Goal: Task Accomplishment & Management: Use online tool/utility

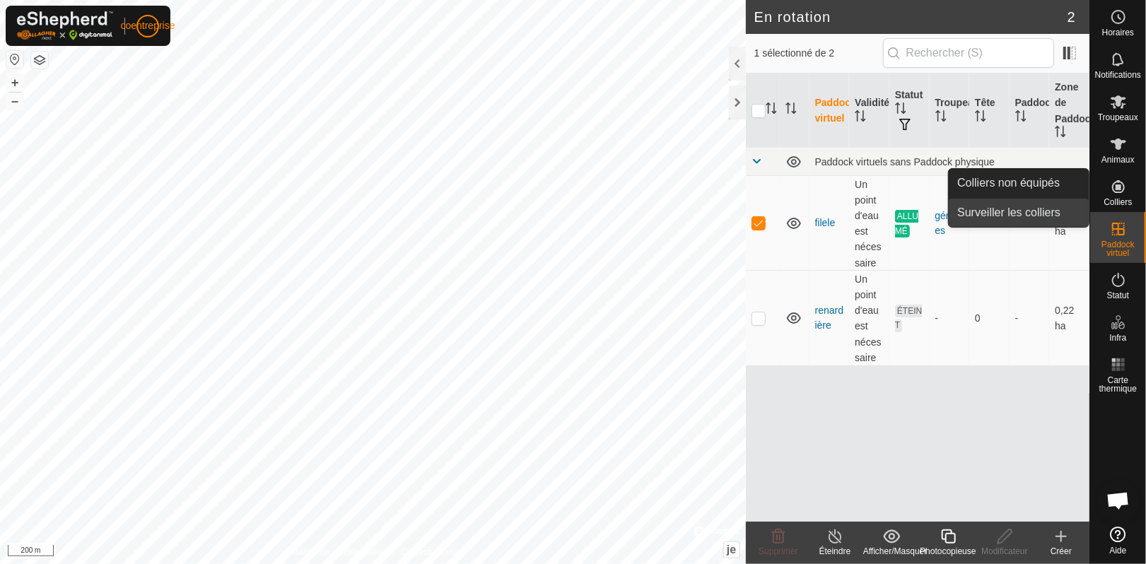
click at [1008, 218] on link "Surveiller les colliers" at bounding box center [1019, 213] width 140 height 28
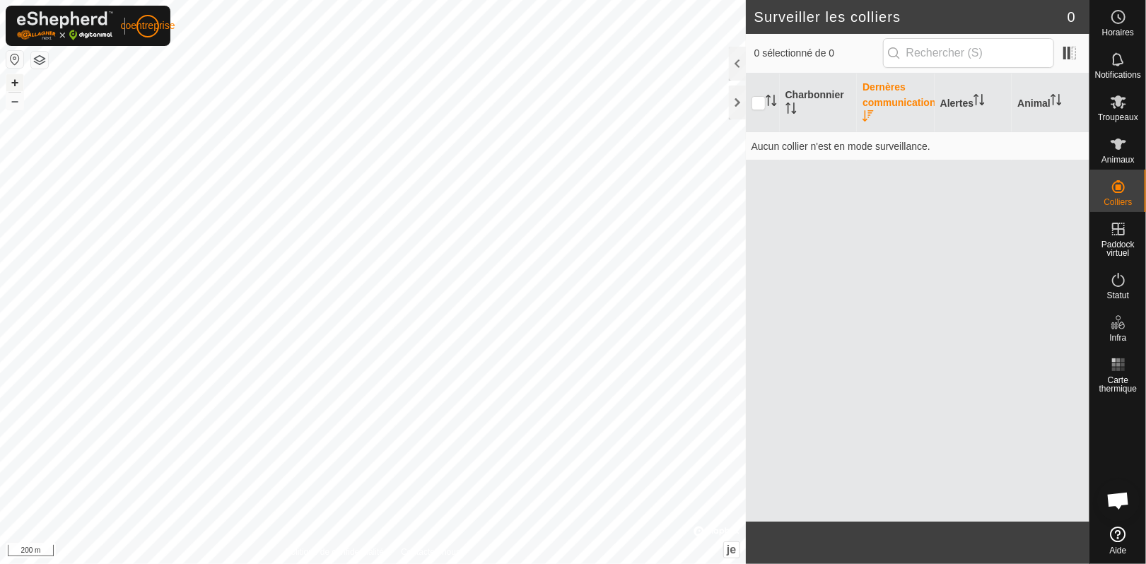
click at [13, 78] on font "+" at bounding box center [15, 82] width 8 height 15
click at [1113, 148] on icon at bounding box center [1118, 144] width 17 height 17
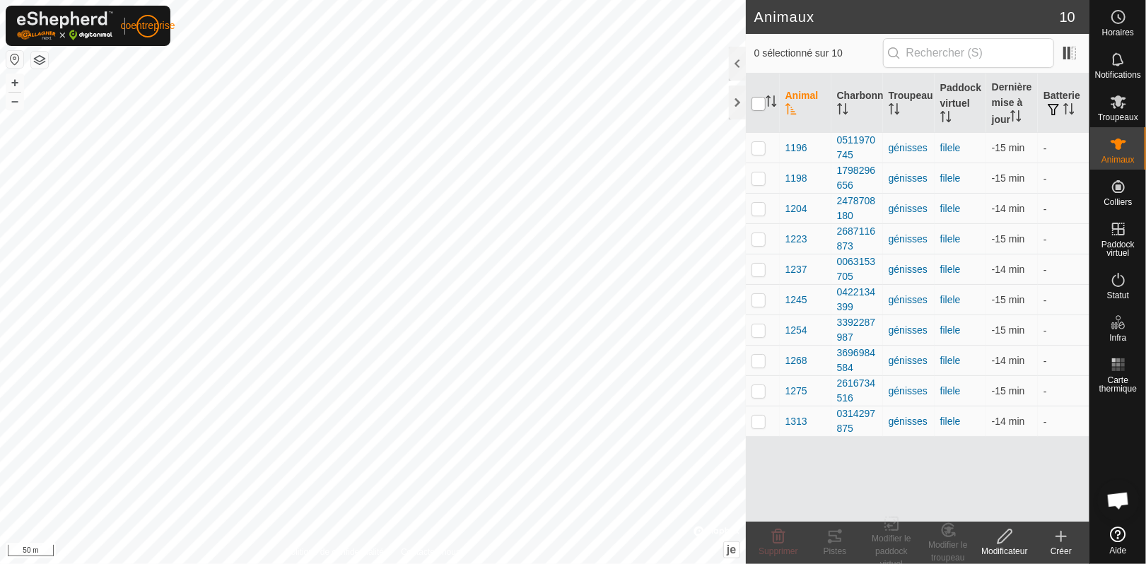
click at [760, 101] on input "checkbox" at bounding box center [759, 104] width 14 height 14
checkbox input "true"
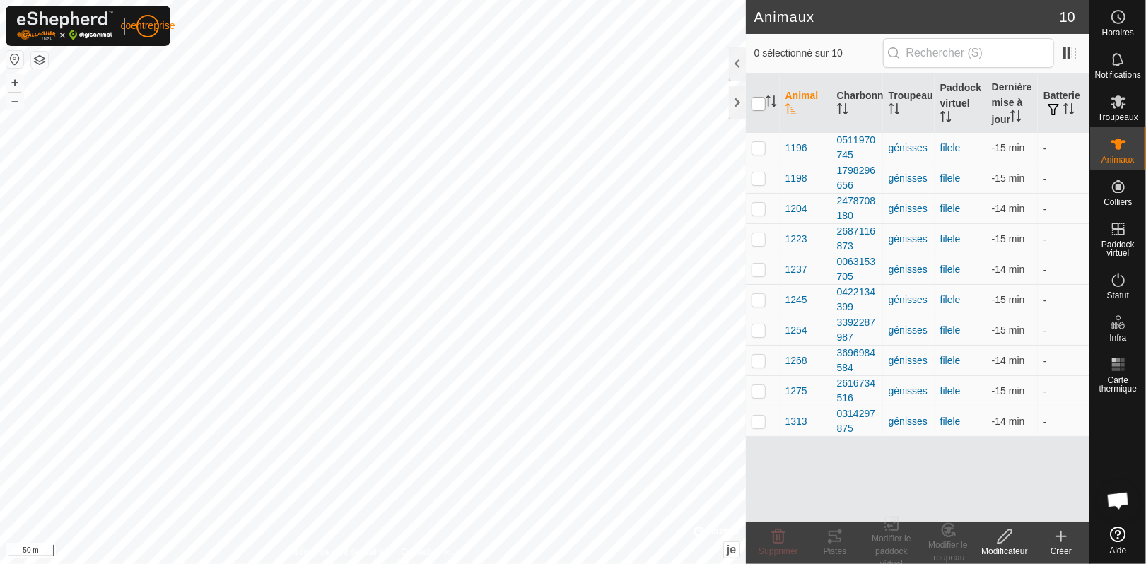
checkbox input "true"
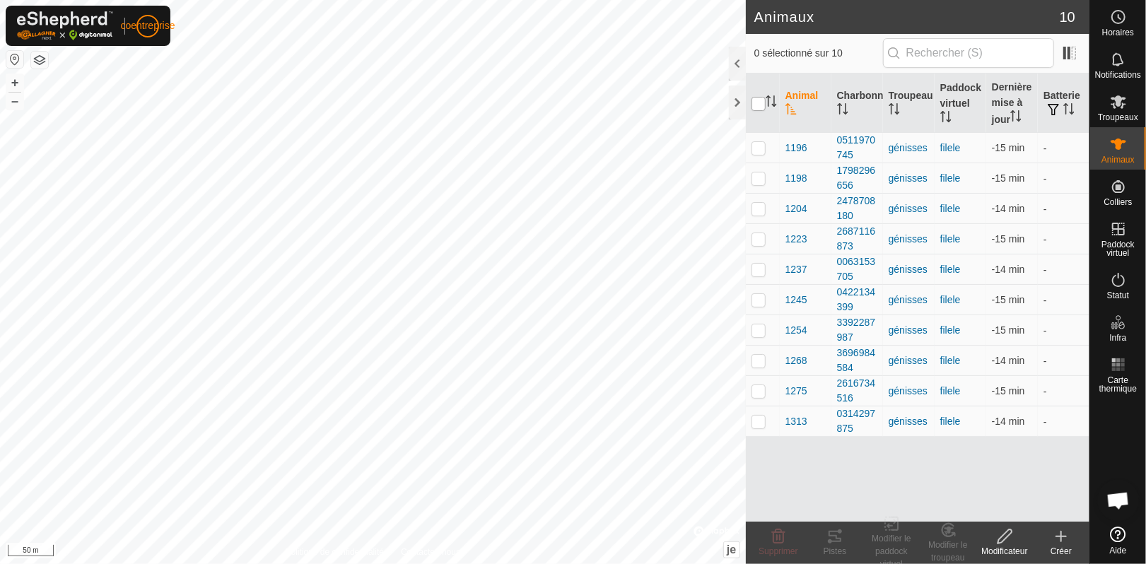
checkbox input "true"
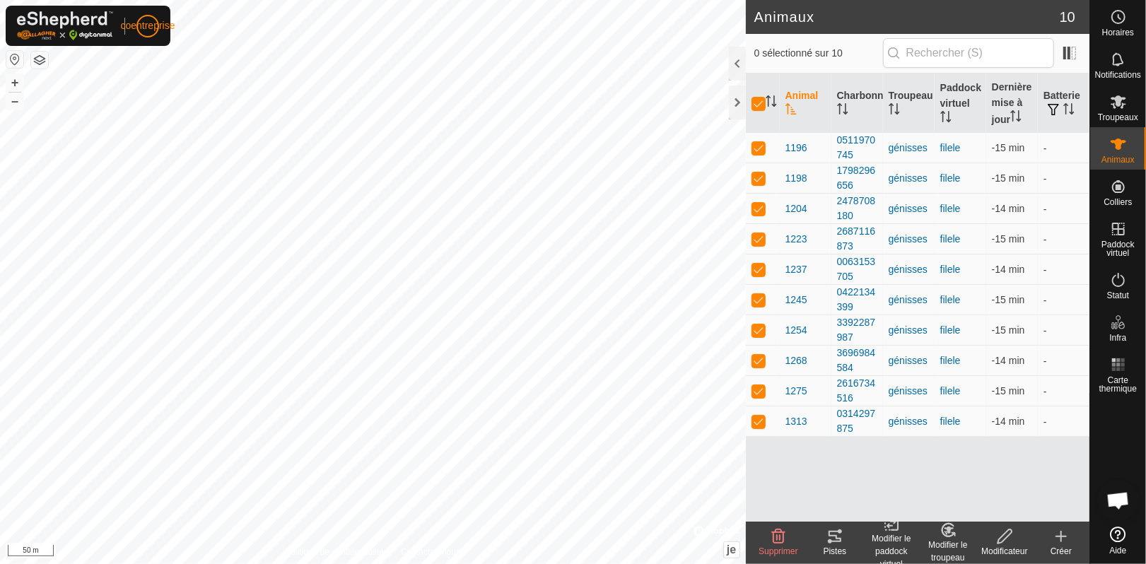
click at [833, 536] on icon at bounding box center [835, 536] width 13 height 11
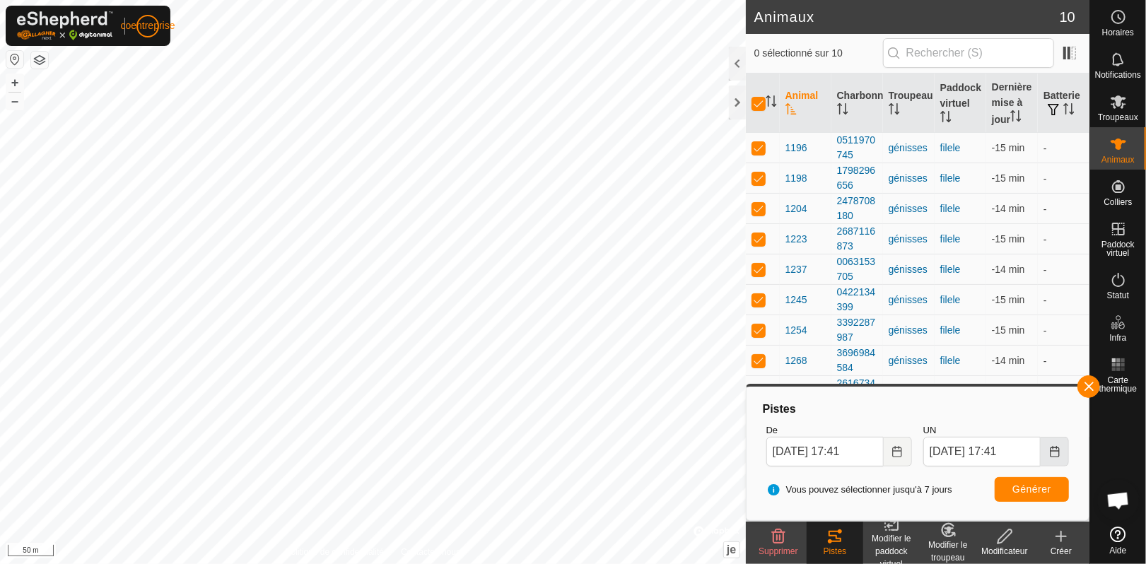
click at [1048, 449] on button "Choisissez la date" at bounding box center [1055, 452] width 28 height 30
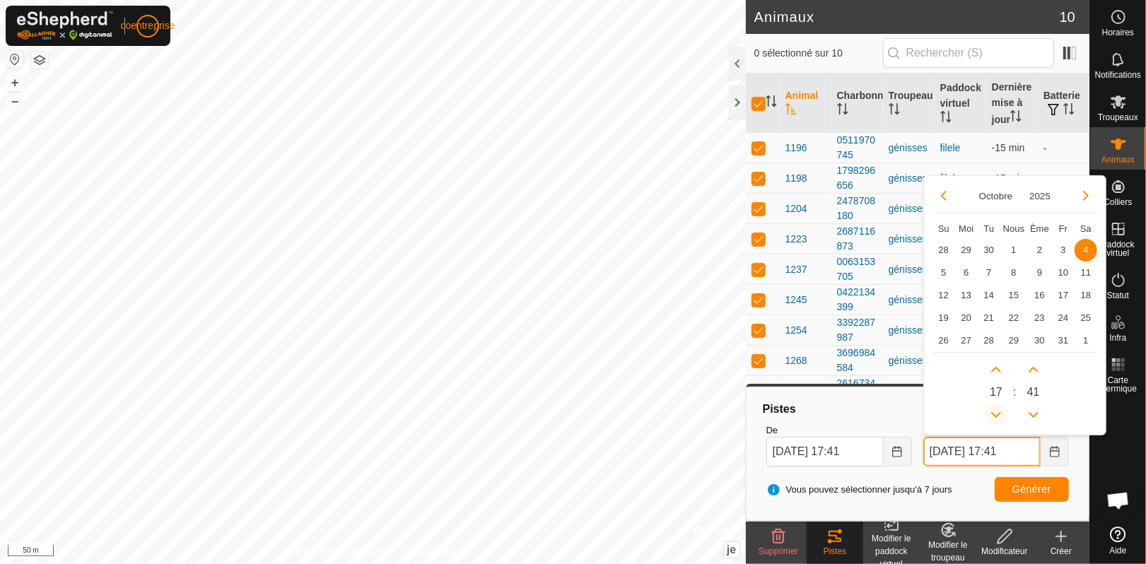
click at [996, 413] on button "Heure précédente" at bounding box center [996, 415] width 23 height 23
click at [997, 414] on span "Heure précédente" at bounding box center [997, 414] width 0 height 0
click at [996, 413] on button "Heure précédente" at bounding box center [996, 415] width 23 height 23
click at [996, 413] on icon "Heure précédente" at bounding box center [995, 414] width 11 height 11
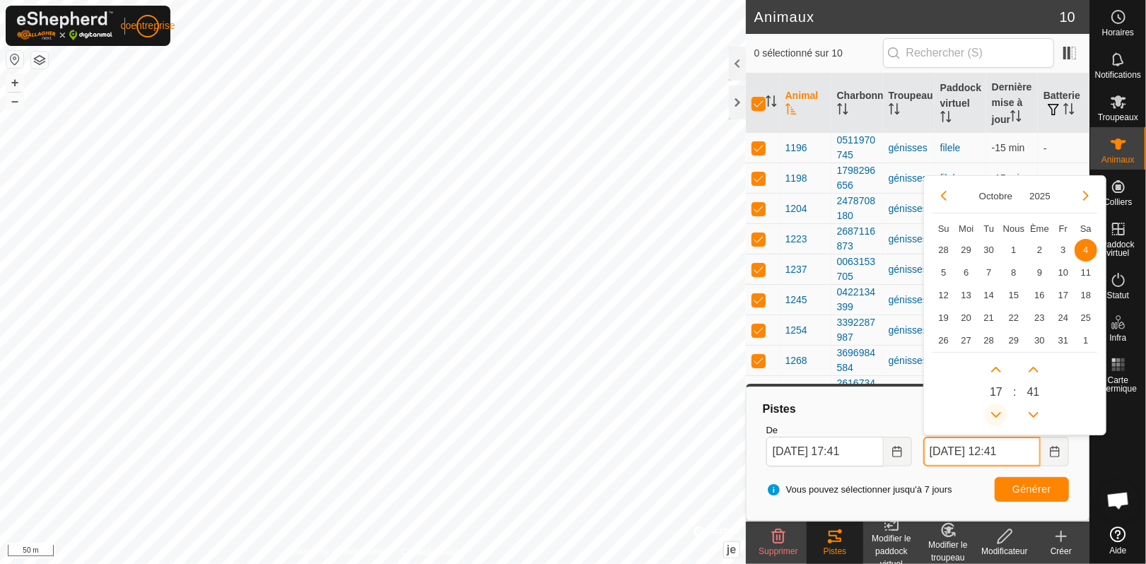
click at [996, 413] on icon "Heure précédente" at bounding box center [995, 414] width 11 height 11
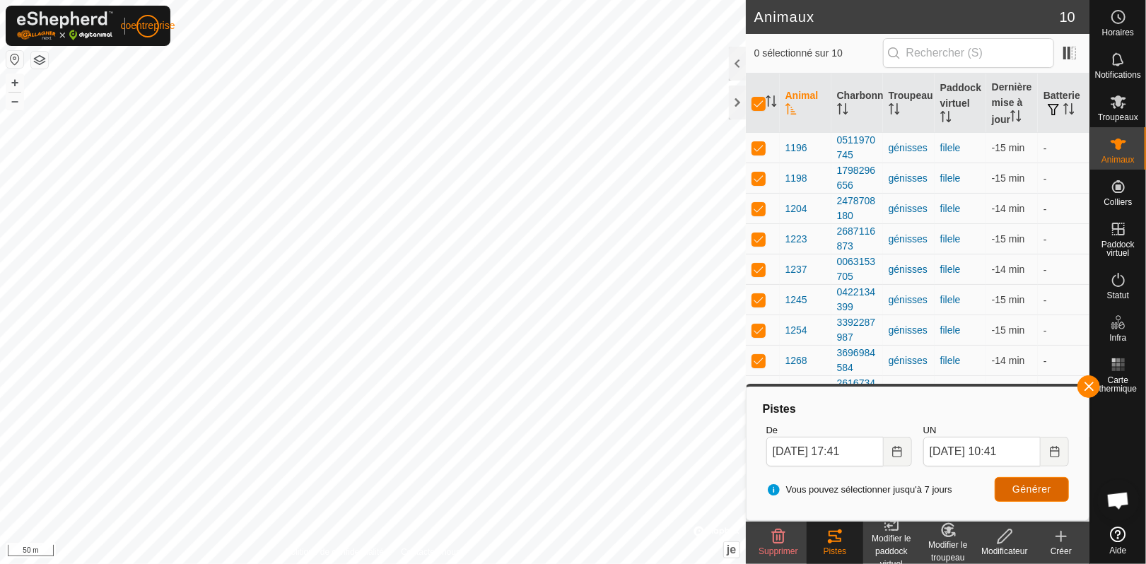
click at [1022, 482] on button "Générer" at bounding box center [1032, 489] width 74 height 25
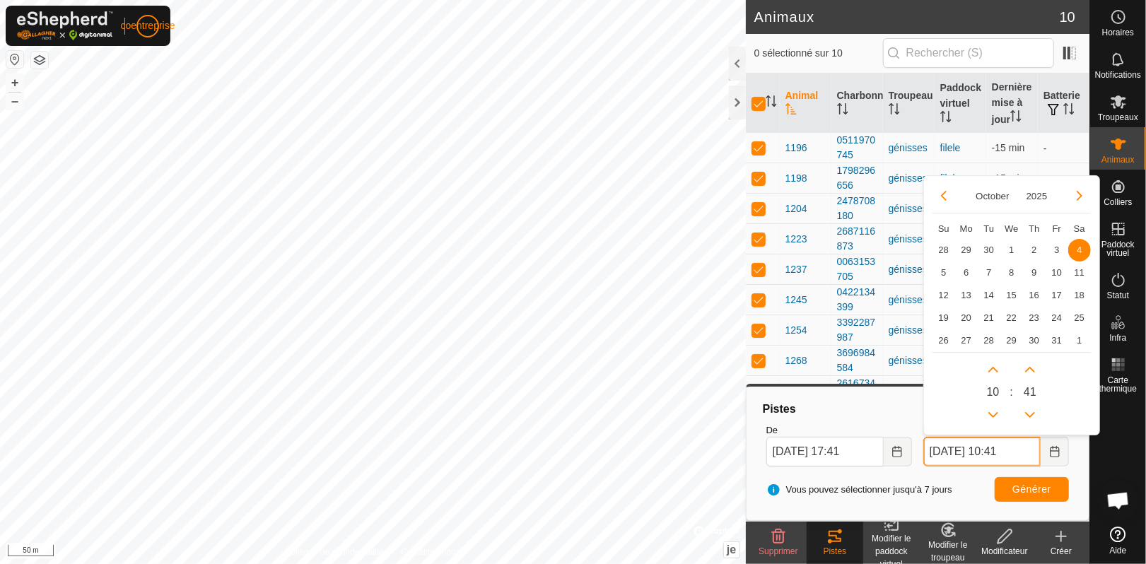
click at [996, 451] on input "[DATE] 10:41" at bounding box center [981, 452] width 117 height 30
click at [996, 413] on button "Heure précédente" at bounding box center [996, 415] width 23 height 23
click at [997, 414] on span "Heure précédente" at bounding box center [997, 414] width 0 height 0
click at [996, 413] on icon "Heure précédente" at bounding box center [995, 414] width 11 height 11
click at [996, 413] on button "Heure précédente" at bounding box center [996, 415] width 23 height 23
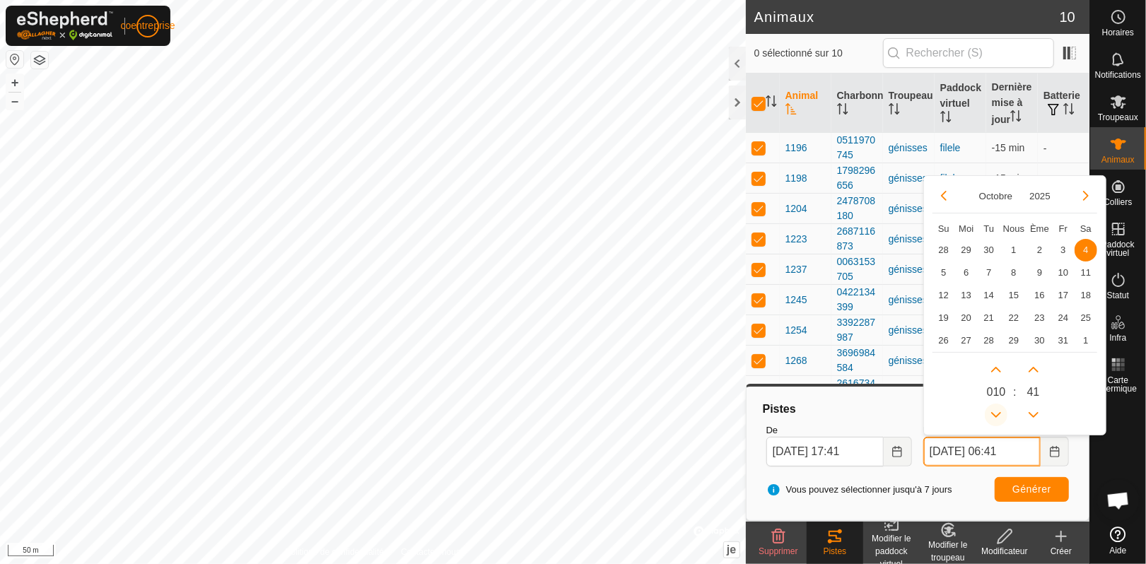
click at [996, 413] on button "Heure précédente" at bounding box center [996, 415] width 23 height 23
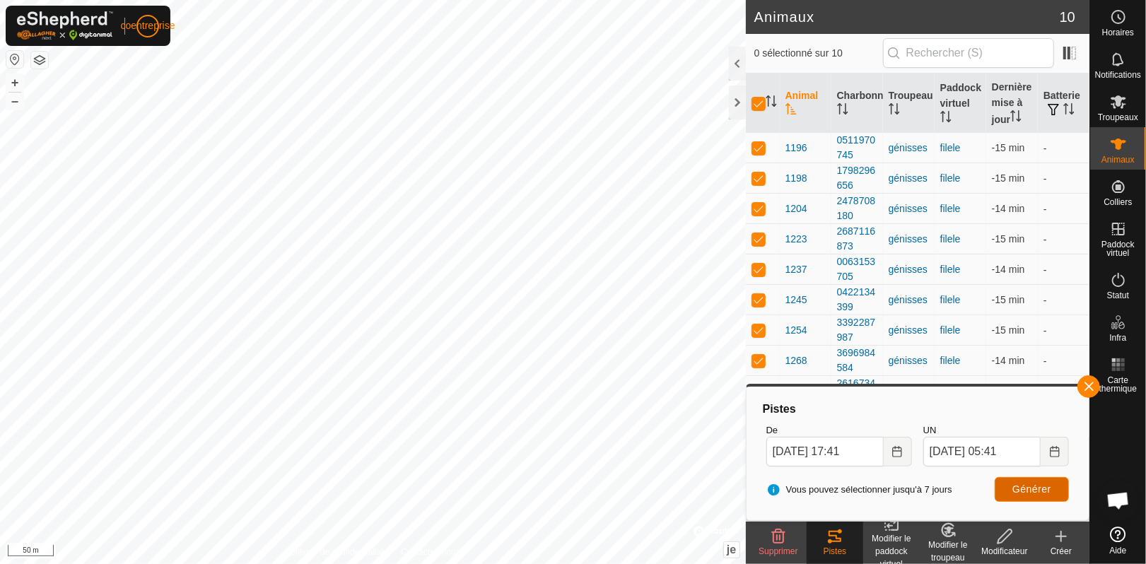
click at [1021, 485] on font "Générer" at bounding box center [1031, 489] width 39 height 11
click at [1003, 448] on input "[DATE] 05:41" at bounding box center [981, 452] width 117 height 30
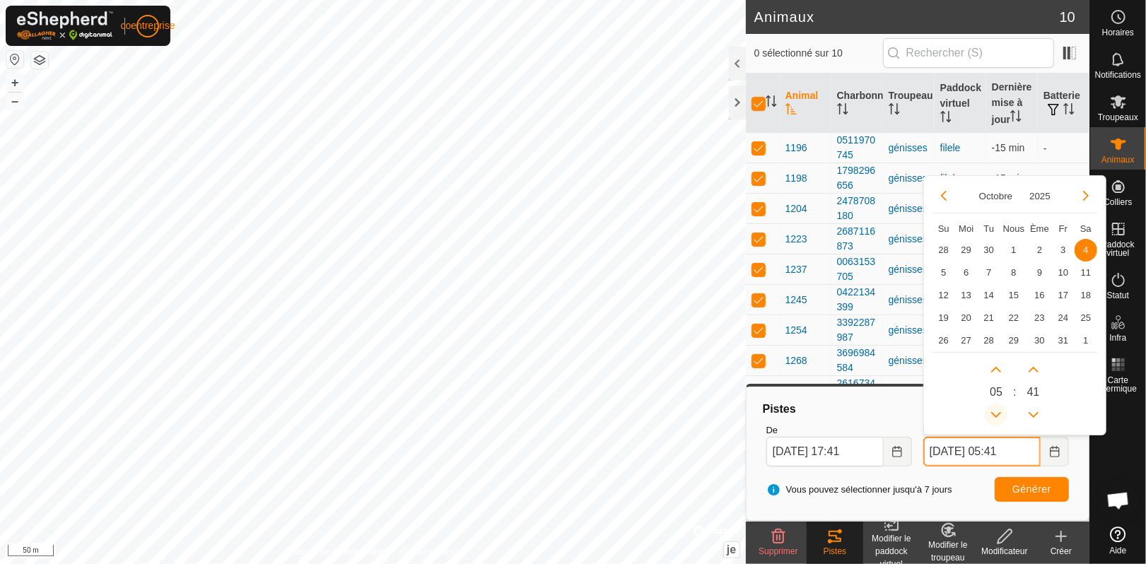
click at [997, 413] on button "Heure précédente" at bounding box center [996, 415] width 23 height 23
click at [997, 413] on icon "Heure précédente" at bounding box center [995, 414] width 11 height 11
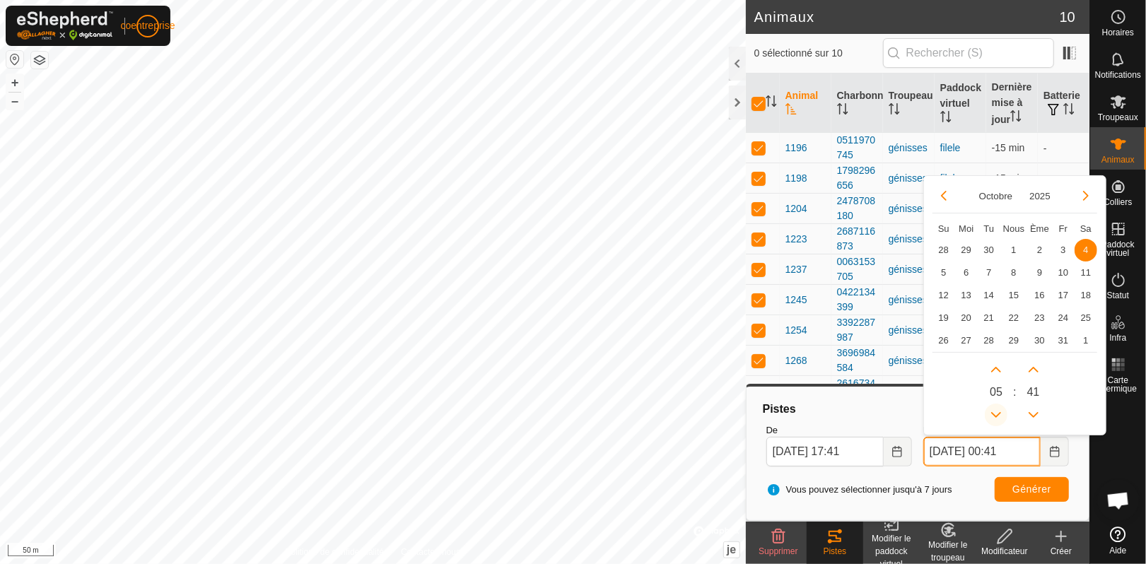
click at [997, 413] on icon "Heure précédente" at bounding box center [995, 414] width 11 height 11
click at [997, 413] on button "Heure précédente" at bounding box center [996, 415] width 23 height 23
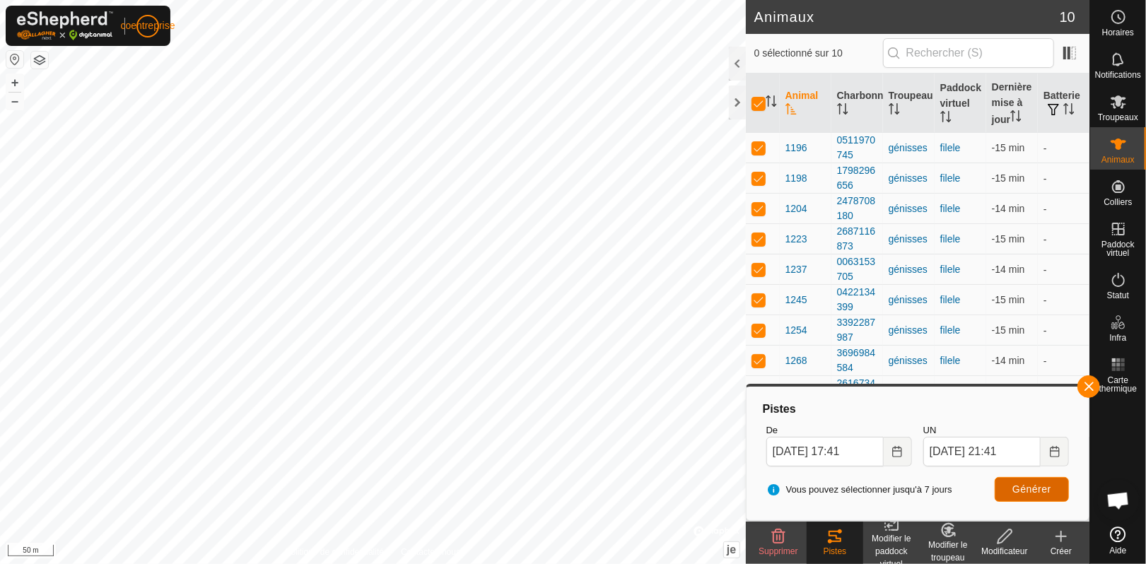
click at [1018, 489] on font "Générer" at bounding box center [1031, 489] width 39 height 11
click at [996, 447] on input "[DATE] 21:41" at bounding box center [981, 452] width 117 height 30
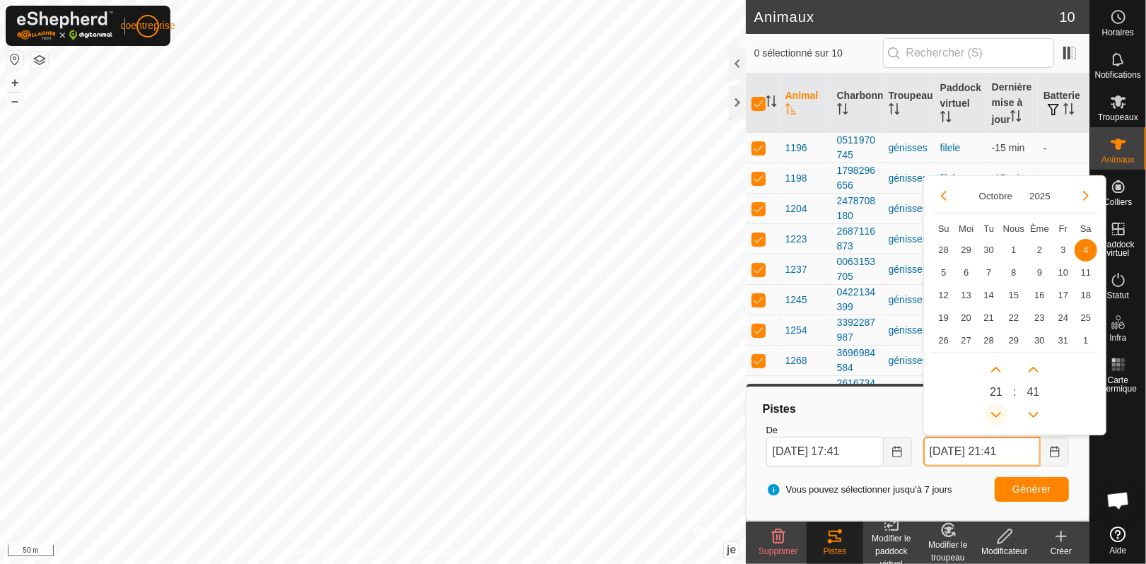
click at [997, 414] on button "Heure précédente" at bounding box center [996, 415] width 23 height 23
click at [997, 414] on icon "Heure précédente" at bounding box center [995, 414] width 11 height 11
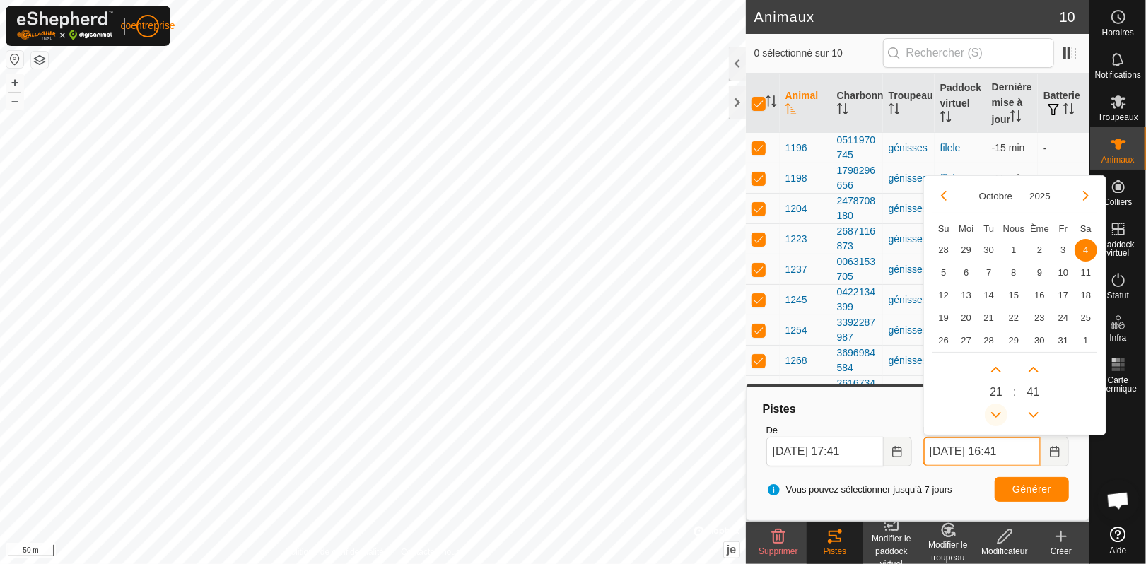
click at [997, 414] on button "Heure précédente" at bounding box center [996, 415] width 23 height 23
type input "[DATE] 15:41"
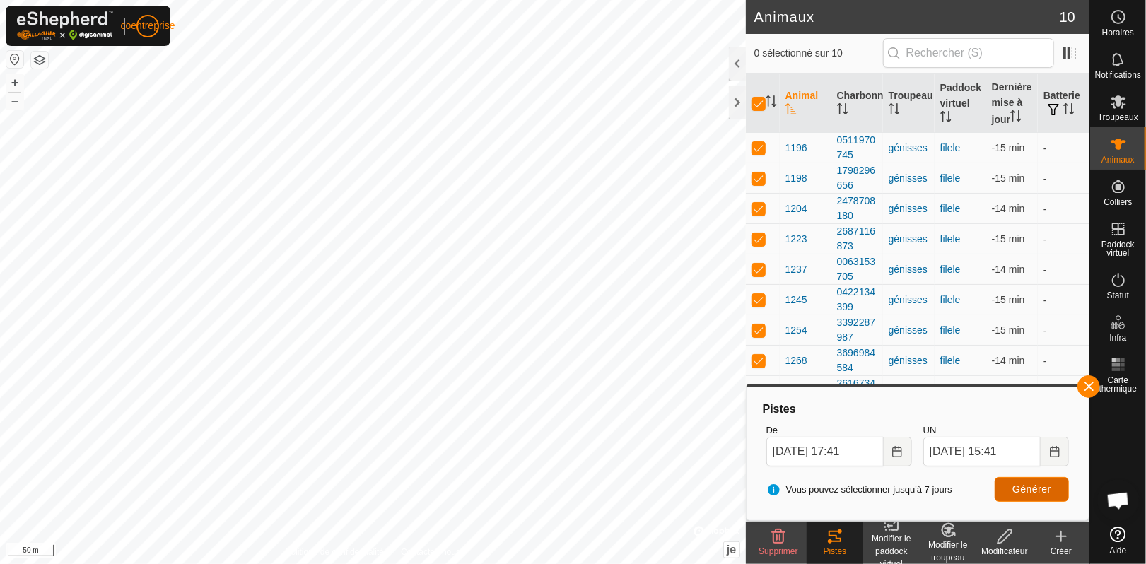
click at [1019, 484] on font "Générer" at bounding box center [1031, 489] width 39 height 11
click at [957, 457] on input "[DATE] 15:41" at bounding box center [981, 452] width 117 height 30
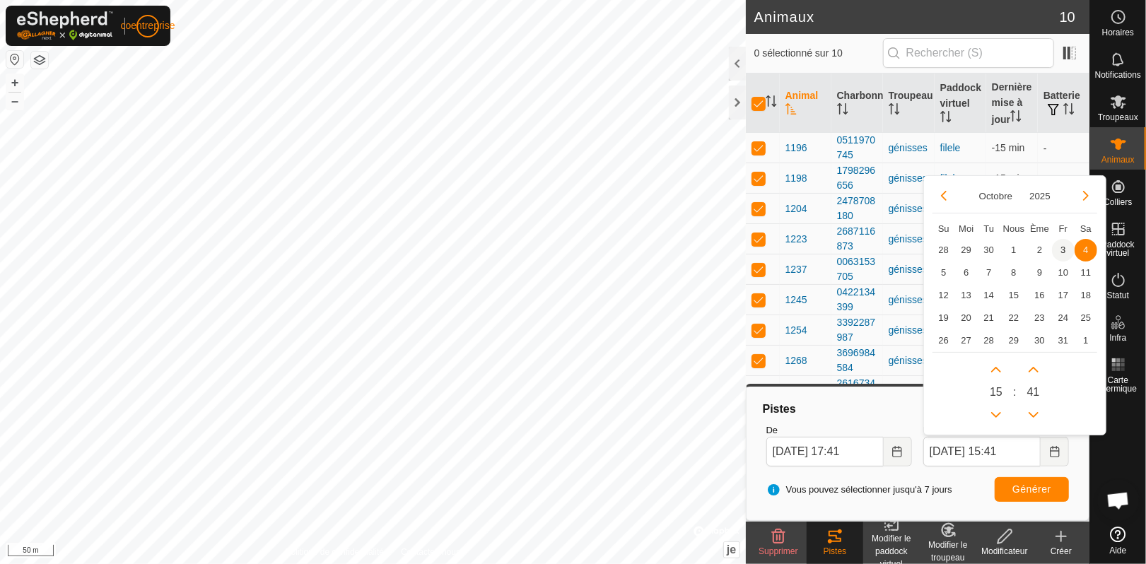
click at [1062, 244] on span "3" at bounding box center [1063, 250] width 23 height 23
type input "[DATE] 15:41"
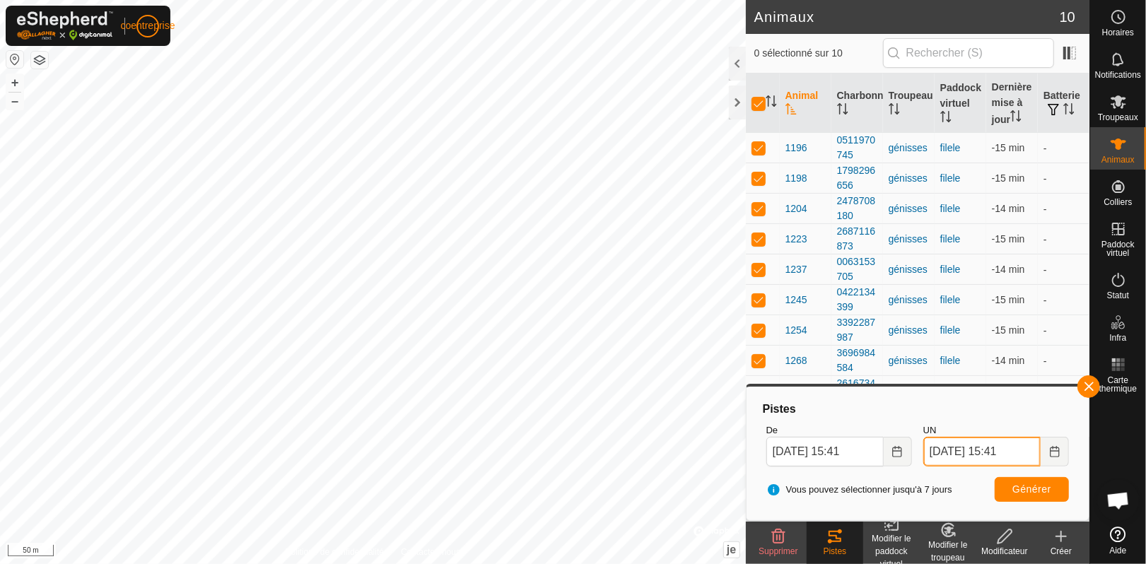
click at [1015, 453] on input "[DATE] 15:41" at bounding box center [981, 452] width 117 height 30
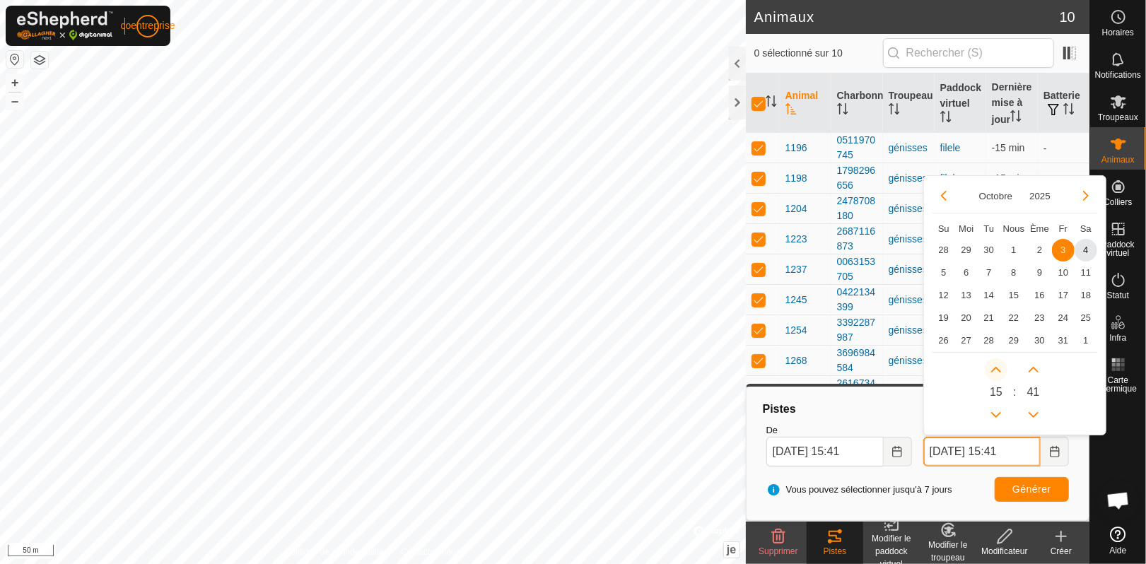
click at [999, 370] on button "L'heure suivante" at bounding box center [996, 369] width 23 height 23
click at [1000, 372] on span "L'heure suivante" at bounding box center [1000, 372] width 0 height 0
type input "[DATE] 17:41"
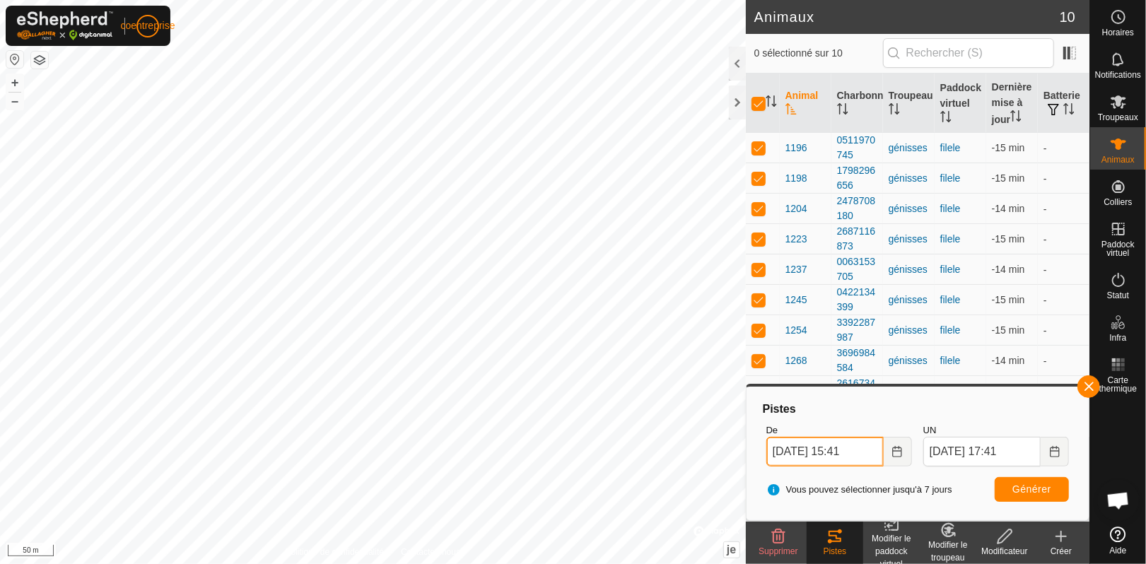
click at [799, 452] on input "[DATE] 15:41" at bounding box center [824, 452] width 117 height 30
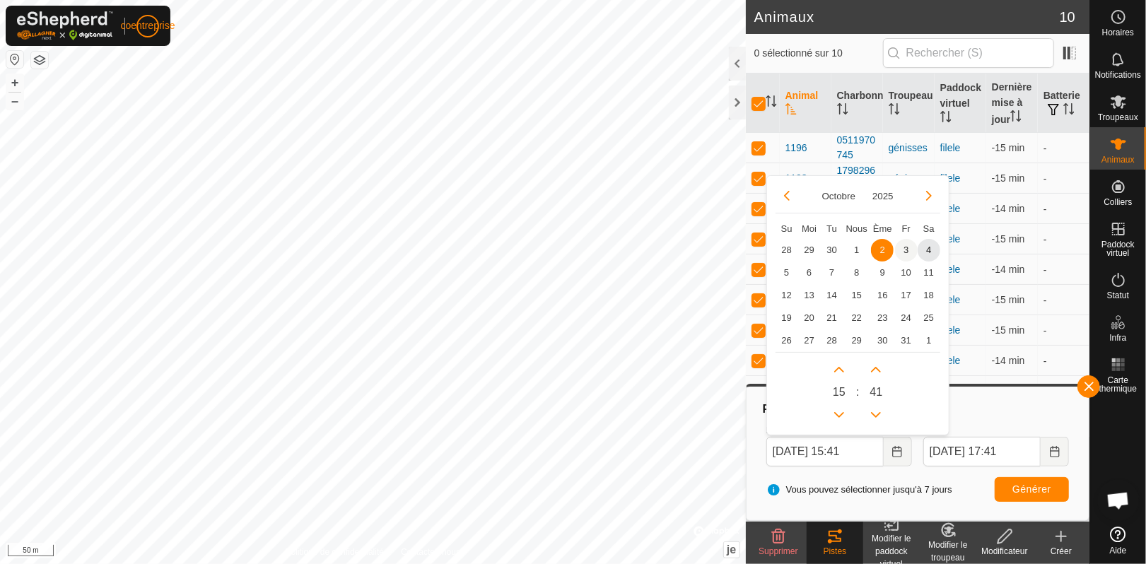
click at [901, 244] on span "3" at bounding box center [906, 250] width 23 height 23
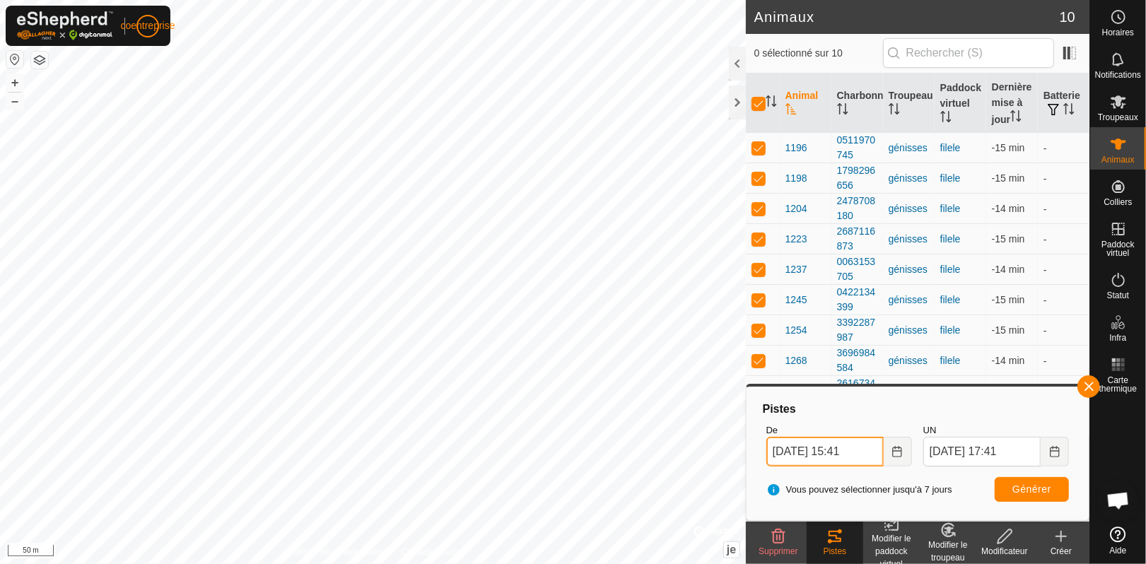
click at [853, 447] on input "[DATE] 15:41" at bounding box center [824, 452] width 117 height 30
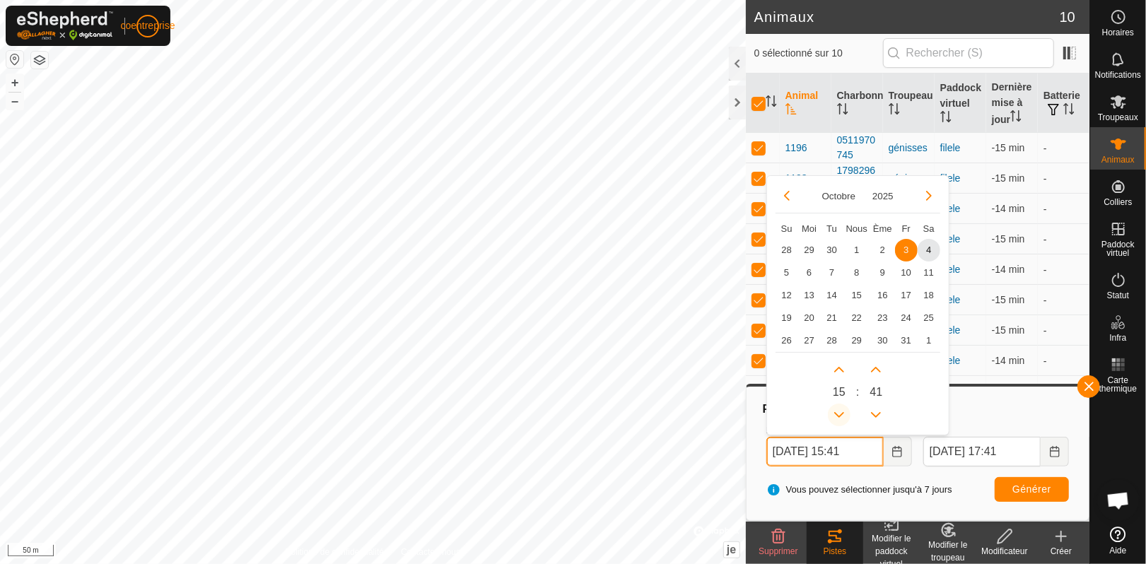
click at [839, 412] on button "Heure précédente" at bounding box center [839, 415] width 23 height 23
type input "[DATE] 14:41"
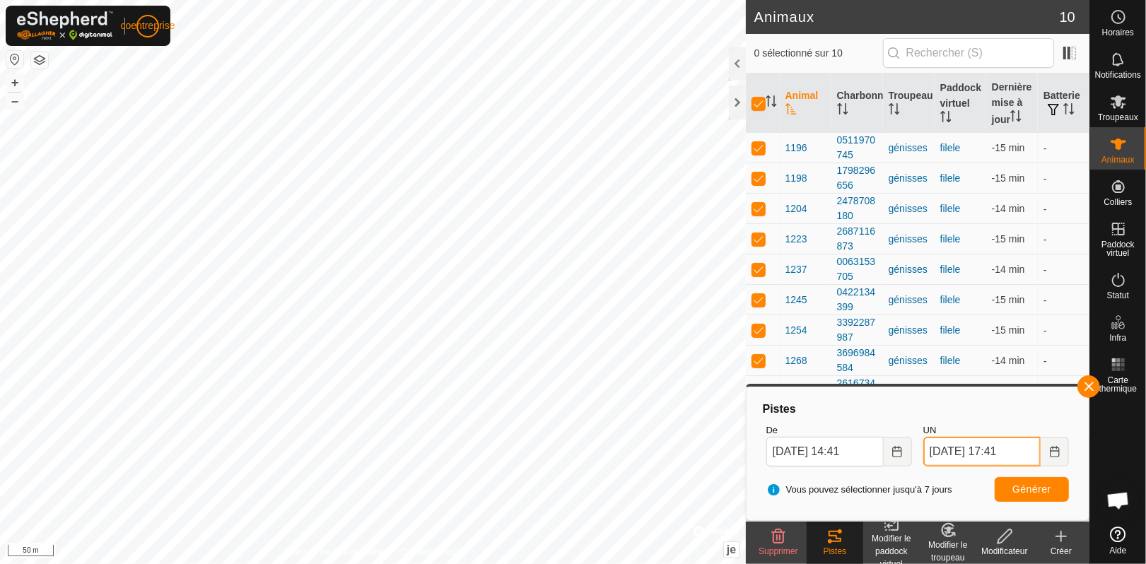
click at [1007, 452] on input "[DATE] 17:41" at bounding box center [981, 452] width 117 height 30
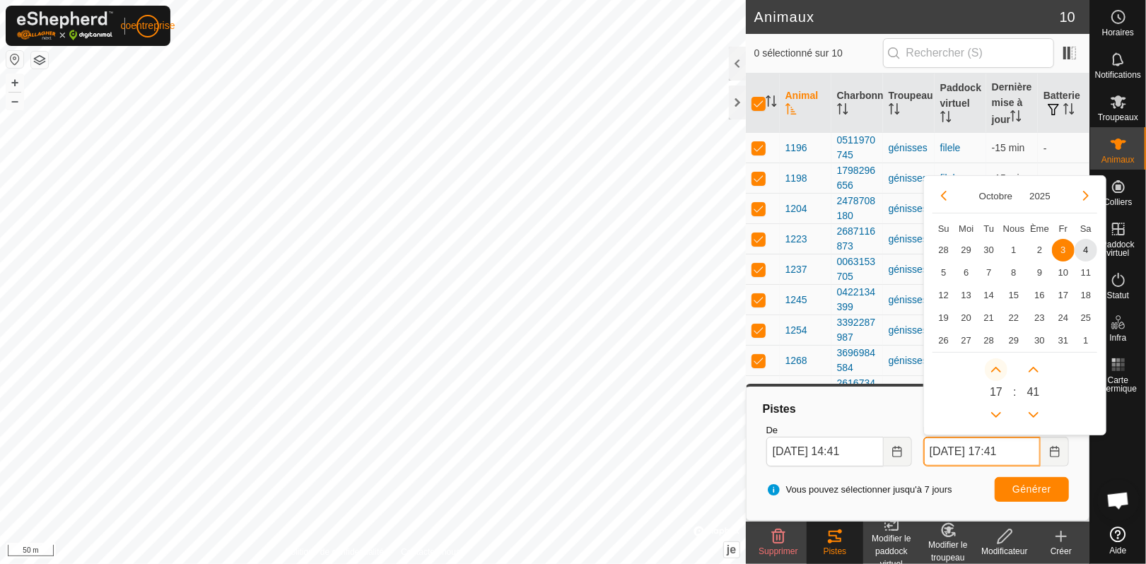
click at [1000, 368] on button "L'heure suivante" at bounding box center [996, 369] width 23 height 23
click at [1001, 369] on span "L'heure suivante" at bounding box center [1001, 369] width 0 height 0
click at [1000, 368] on button "L'heure suivante" at bounding box center [996, 369] width 23 height 23
type input "[DATE] 20:41"
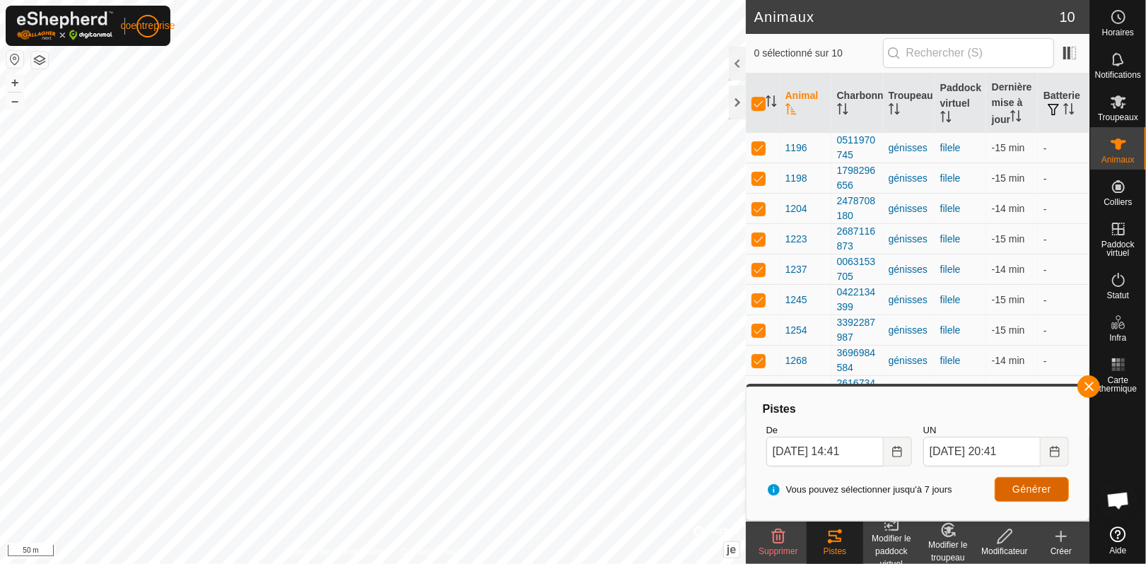
click at [1027, 491] on font "Générer" at bounding box center [1031, 489] width 39 height 11
click at [852, 450] on input "[DATE] 14:41" at bounding box center [824, 452] width 117 height 30
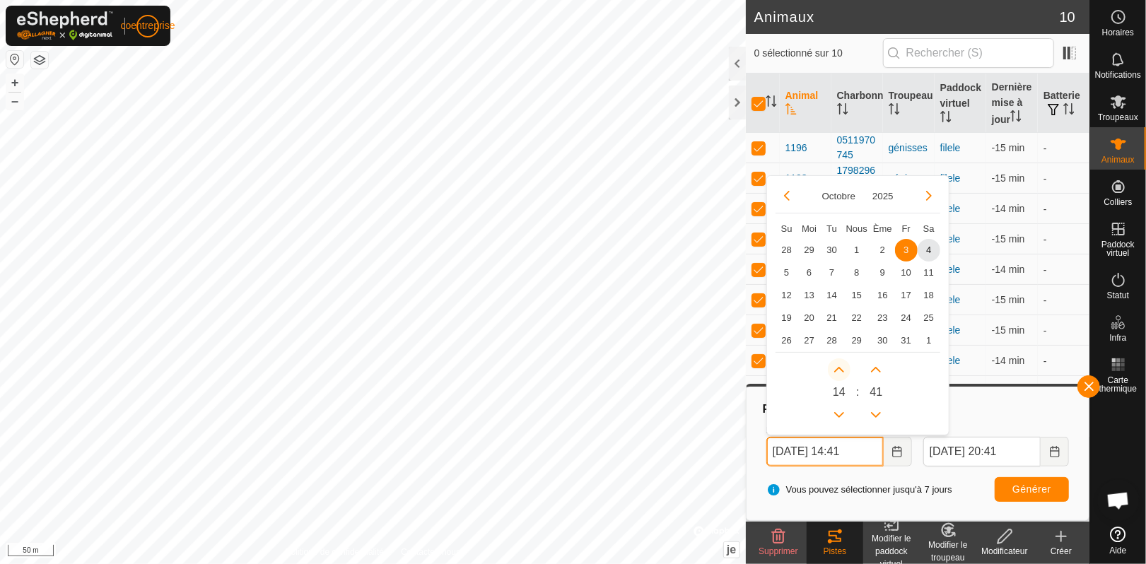
click at [841, 372] on button "L'heure suivante" at bounding box center [839, 369] width 23 height 23
click at [840, 372] on button "L'heure suivante" at bounding box center [839, 369] width 23 height 23
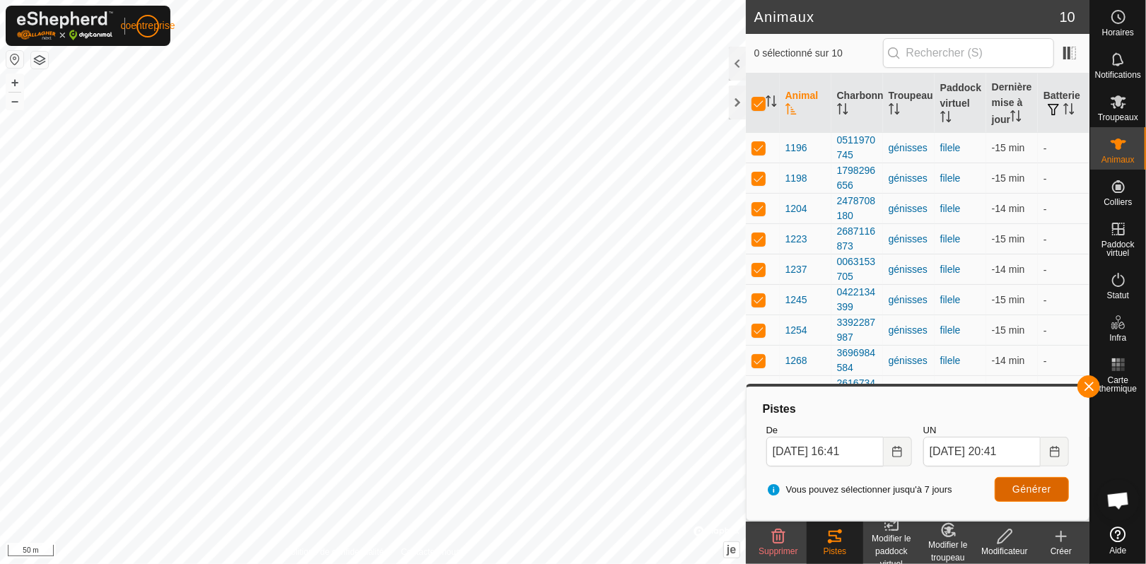
click at [1015, 485] on font "Générer" at bounding box center [1031, 489] width 39 height 11
click at [850, 450] on input "[DATE] 16:41" at bounding box center [824, 452] width 117 height 30
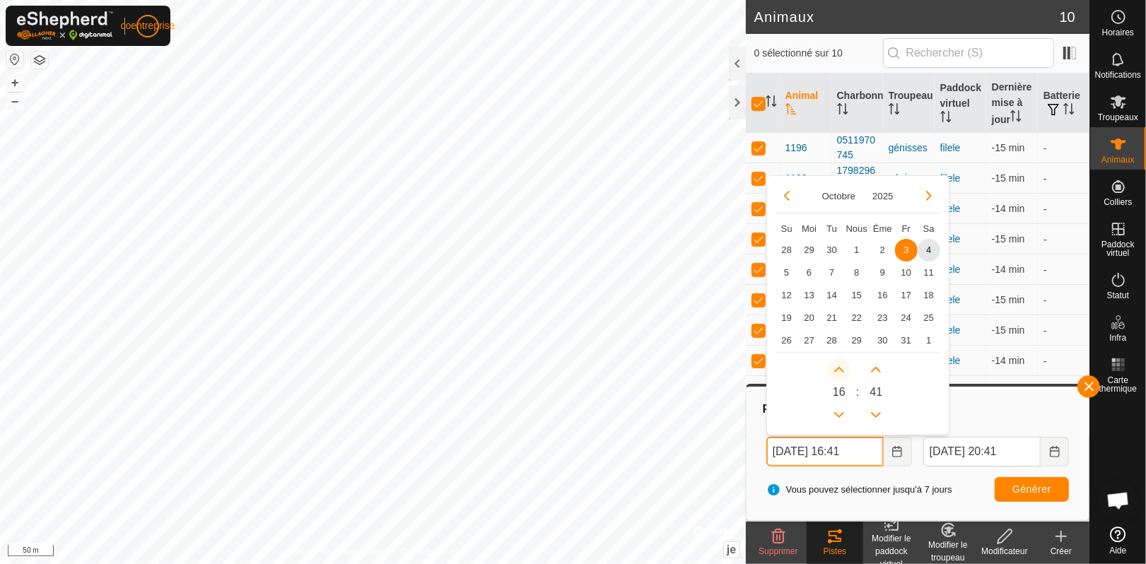
click at [839, 370] on button "L'heure suivante" at bounding box center [839, 369] width 23 height 23
click at [838, 411] on button "Heure précédente" at bounding box center [839, 415] width 23 height 23
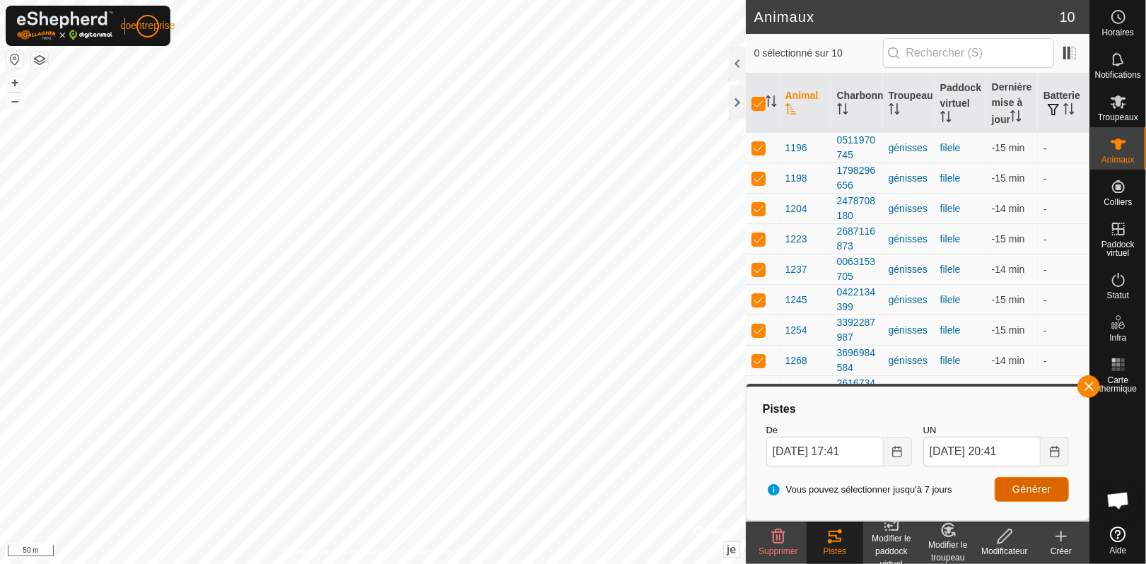
click at [1039, 493] on font "Générer" at bounding box center [1031, 489] width 39 height 11
click at [847, 449] on input "[DATE] 17:41" at bounding box center [824, 452] width 117 height 30
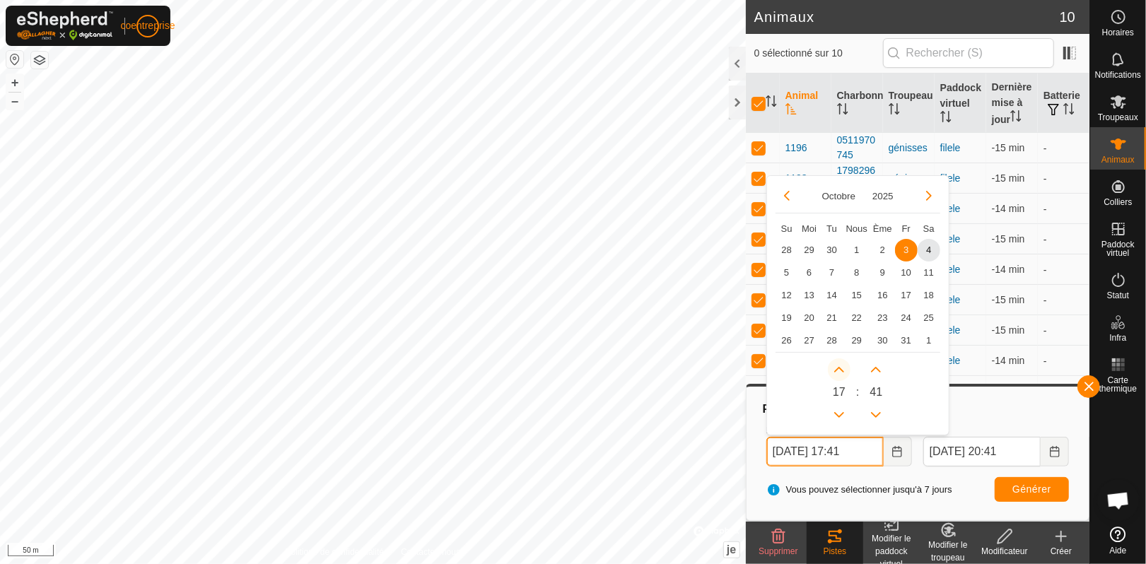
click at [839, 368] on button "L'heure suivante" at bounding box center [839, 369] width 23 height 23
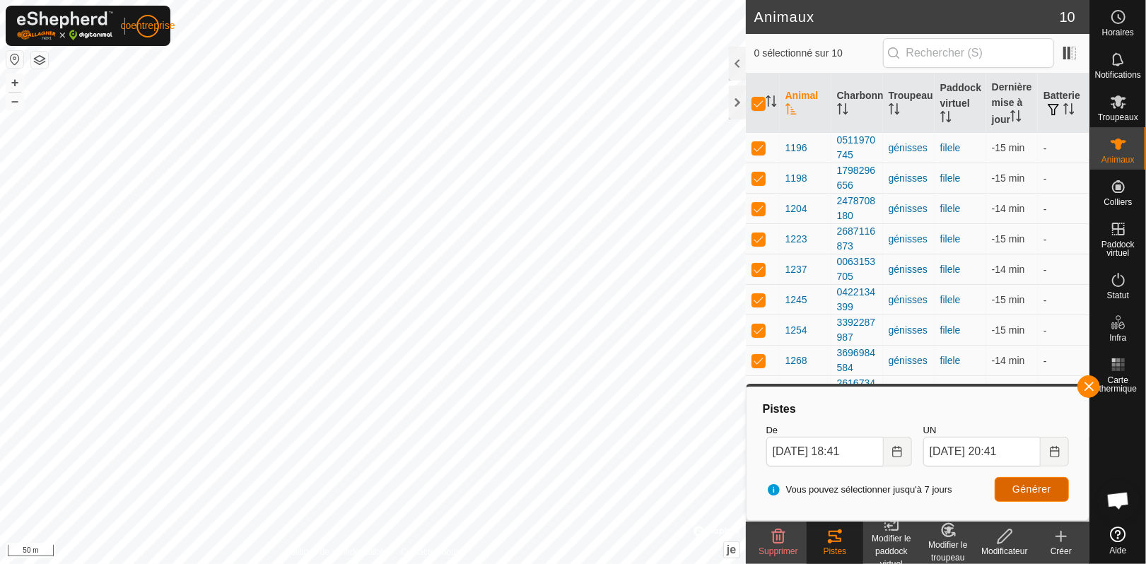
click at [1028, 481] on button "Générer" at bounding box center [1032, 489] width 74 height 25
click at [853, 445] on input "[DATE] 18:41" at bounding box center [824, 452] width 117 height 30
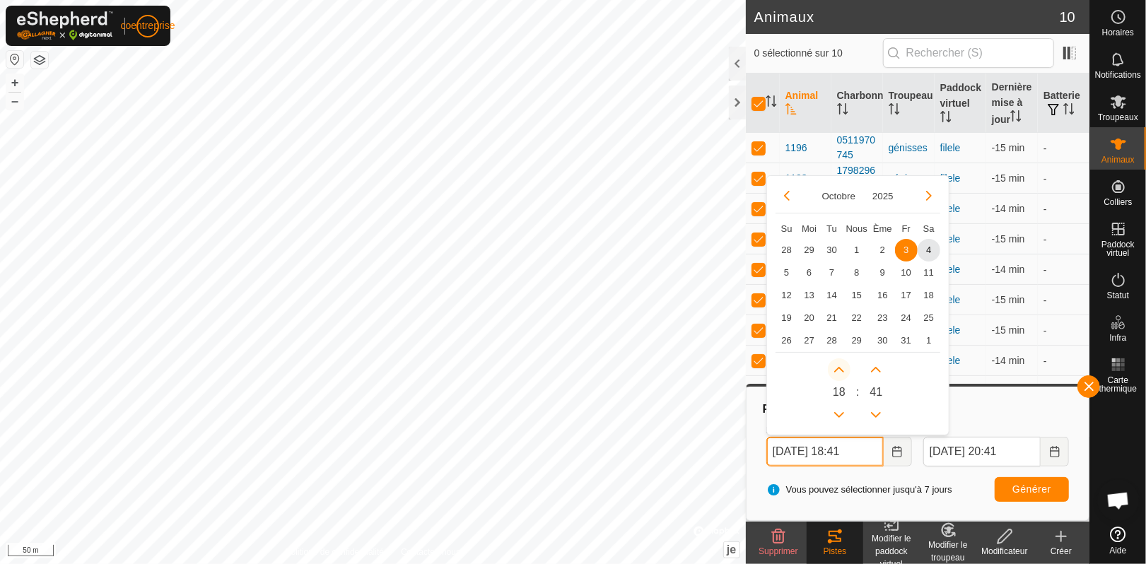
click at [840, 367] on button "L'heure suivante" at bounding box center [839, 369] width 23 height 23
type input "[DATE] 19:41"
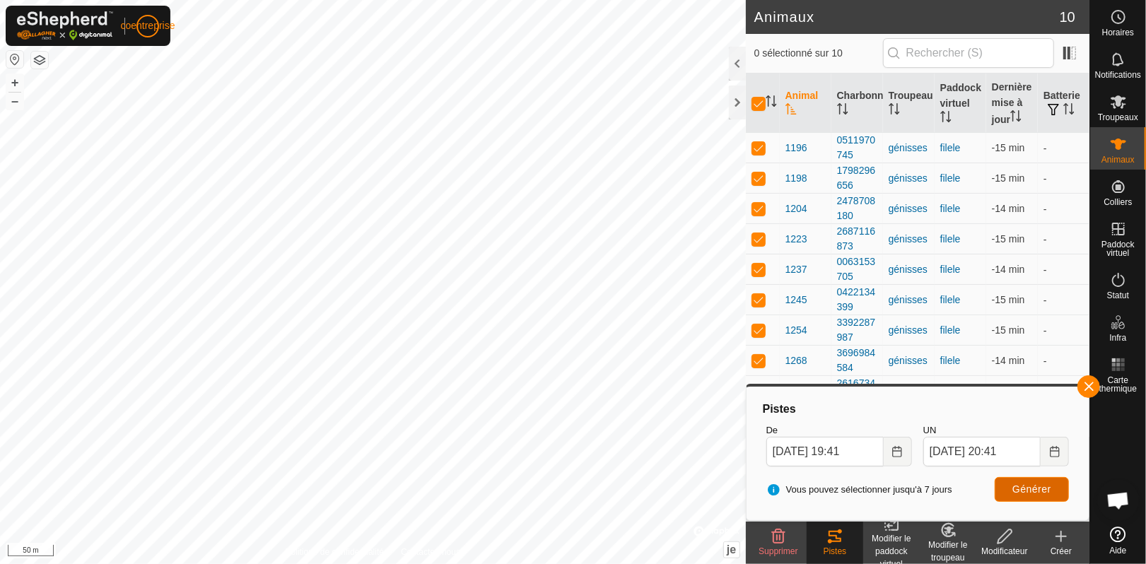
click at [1022, 489] on font "Générer" at bounding box center [1031, 489] width 39 height 11
click at [852, 456] on input "[DATE] 19:41" at bounding box center [824, 452] width 117 height 30
click at [1002, 449] on input "[DATE] 20:41" at bounding box center [981, 452] width 117 height 30
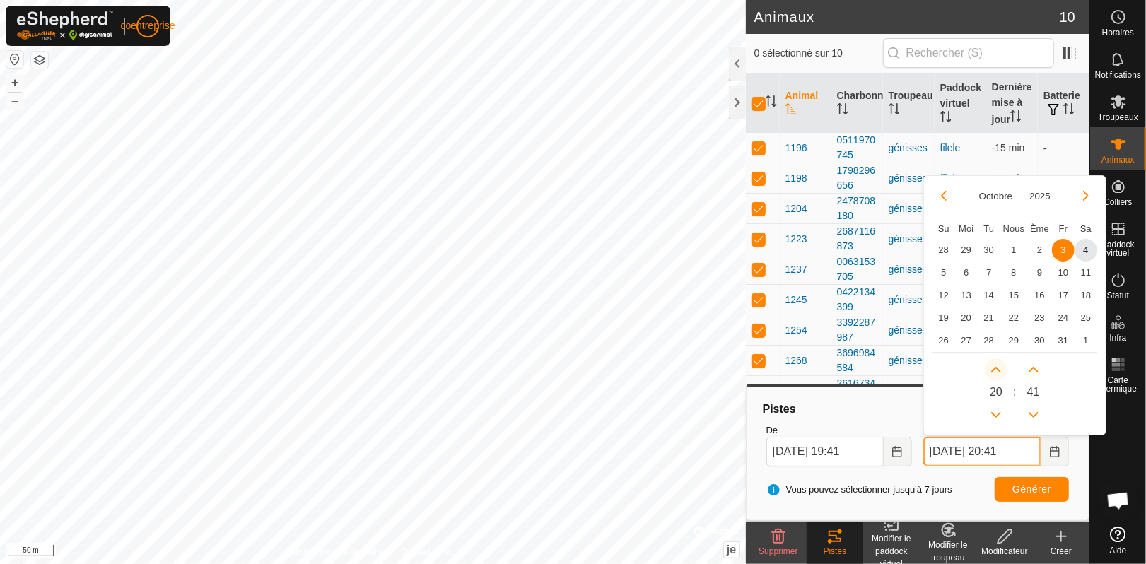
click at [1000, 370] on button "L'heure suivante" at bounding box center [996, 369] width 23 height 23
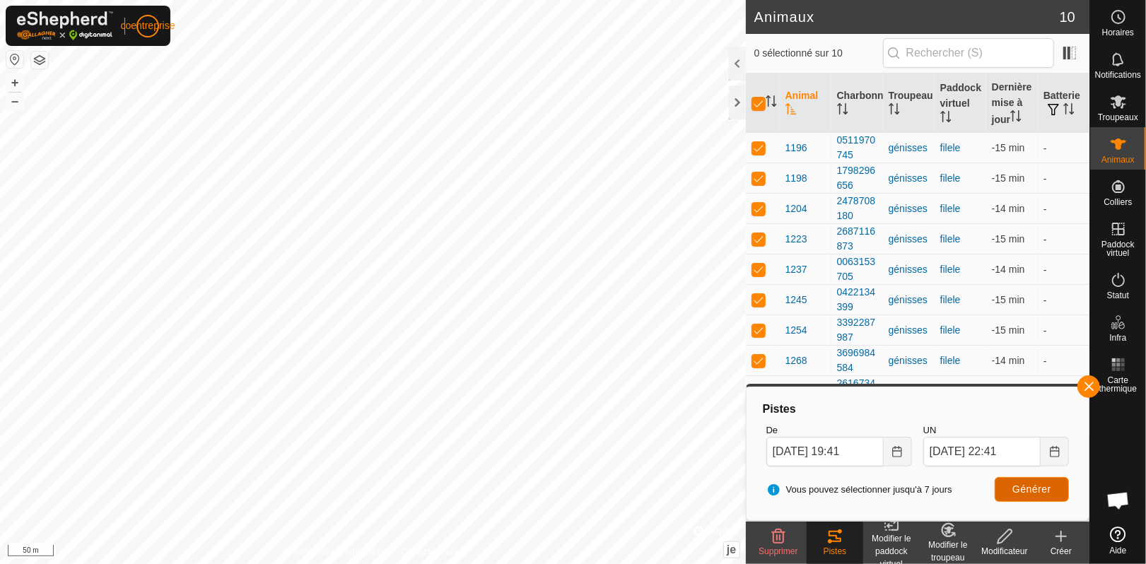
click at [1025, 493] on font "Générer" at bounding box center [1031, 489] width 39 height 11
click at [998, 452] on input "[DATE] 22:41" at bounding box center [981, 452] width 117 height 30
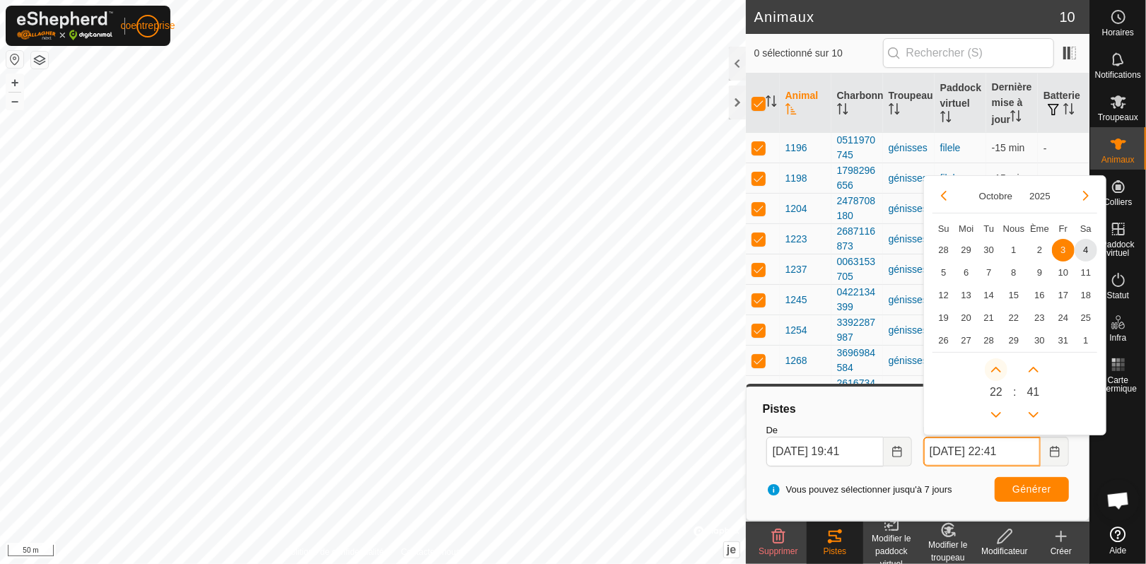
click at [1000, 368] on button "L'heure suivante" at bounding box center [996, 369] width 23 height 23
type input "[DATE] 23:41"
click at [996, 370] on button "L'heure suivante" at bounding box center [996, 369] width 23 height 23
type input "[DATE] 00:41"
click at [997, 372] on span "L'heure suivante" at bounding box center [997, 372] width 0 height 0
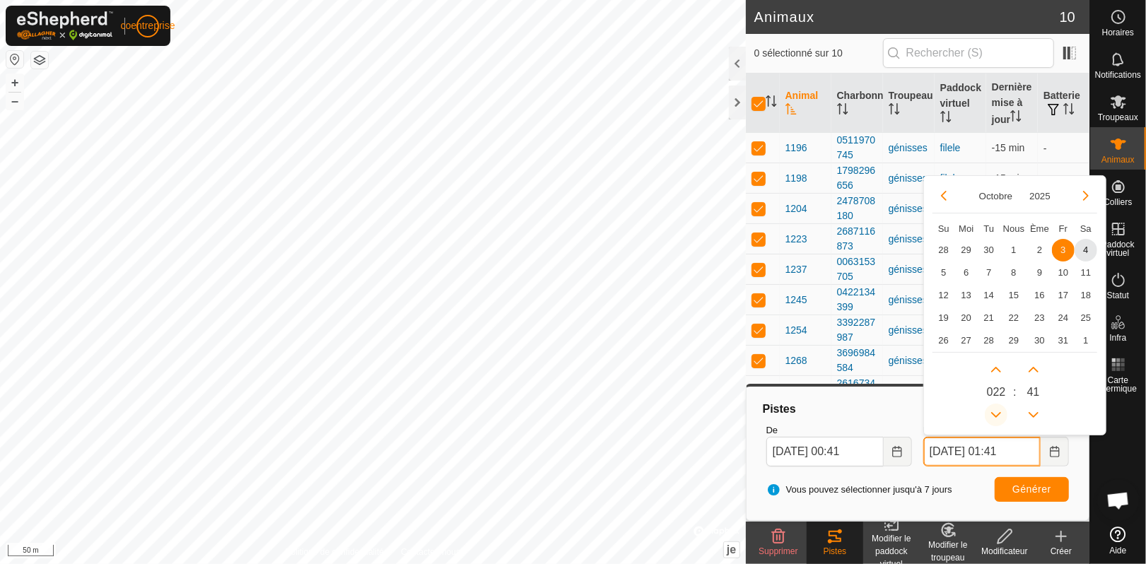
click at [996, 414] on button "Heure précédente" at bounding box center [996, 415] width 23 height 23
type input "[DATE] 23:41"
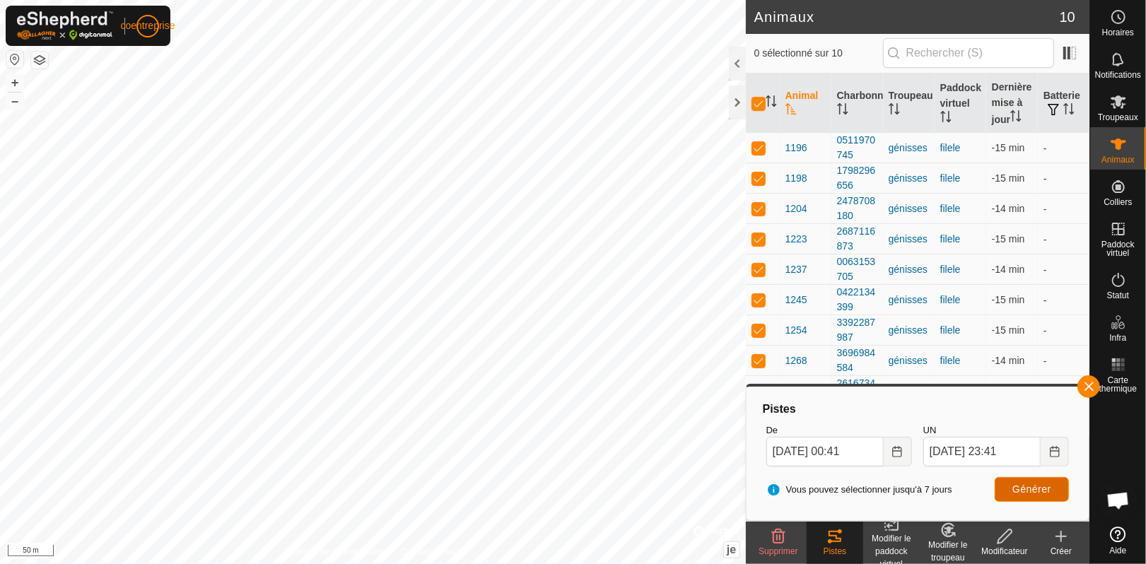
click at [1035, 486] on font "Générer" at bounding box center [1031, 489] width 39 height 11
